Goal: Task Accomplishment & Management: Manage account settings

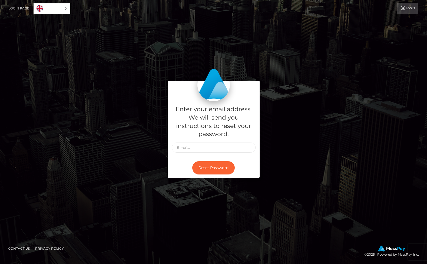
click at [400, 10] on icon at bounding box center [403, 8] width 6 height 4
type input "[EMAIL_ADDRESS][DOMAIN_NAME]"
click at [211, 164] on button "Reset Password" at bounding box center [213, 167] width 42 height 13
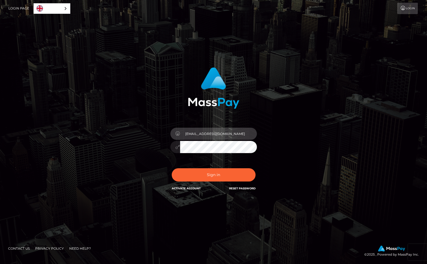
type input "[EMAIL_ADDRESS][DOMAIN_NAME]"
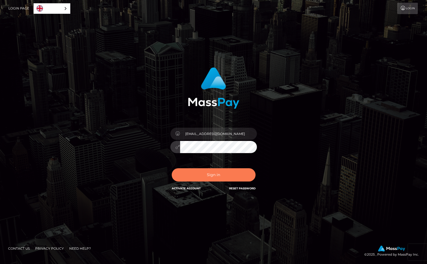
click at [198, 175] on button "Sign in" at bounding box center [214, 174] width 84 height 13
